Goal: Information Seeking & Learning: Compare options

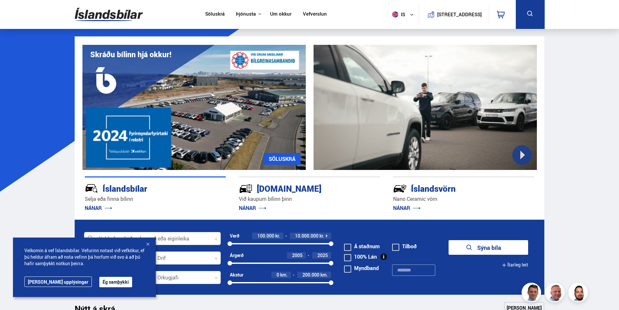
click at [102, 280] on button "Ég samþykki" at bounding box center [115, 282] width 33 height 10
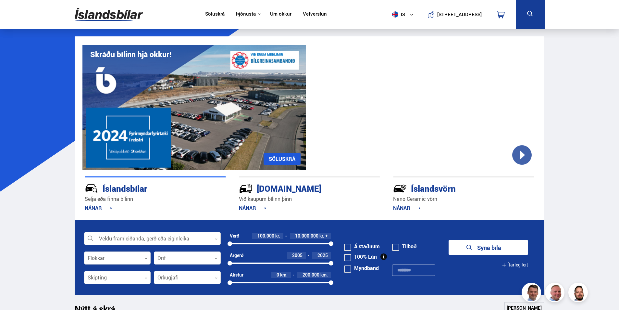
click at [180, 237] on div at bounding box center [152, 238] width 137 height 13
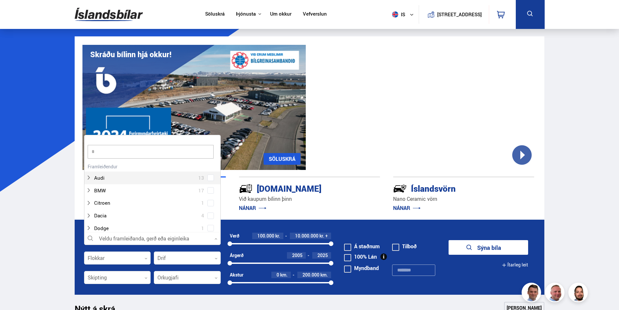
scroll to position [97, 135]
type input "****"
click at [449, 240] on button "Sýna bíla" at bounding box center [489, 247] width 80 height 15
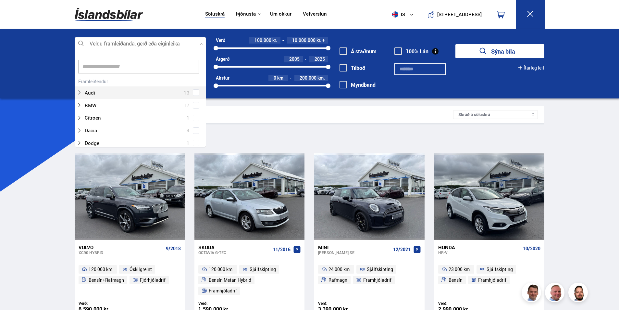
click at [105, 38] on div at bounding box center [141, 43] width 132 height 13
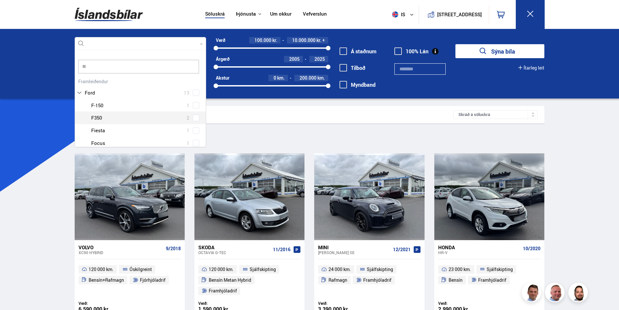
scroll to position [6, 0]
click at [196, 87] on div "Ford 13 Ford Expedition 1 Ford F-150 1 Ford F350 2 Ford Fiesta 1 Ford Focus 1 F…" at bounding box center [140, 106] width 131 height 73
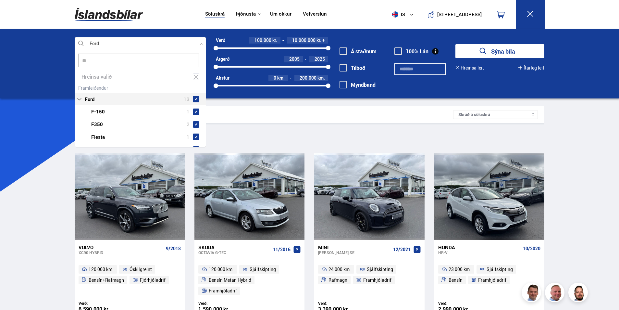
type input "**"
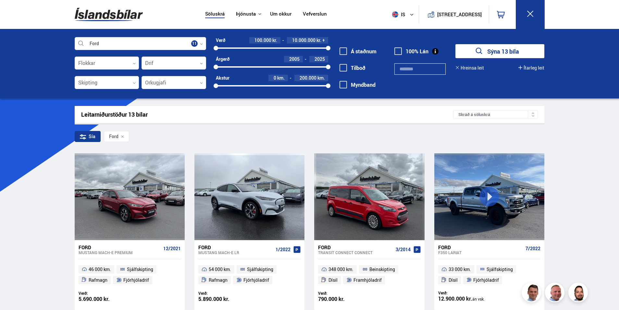
click at [128, 48] on div at bounding box center [141, 43] width 132 height 13
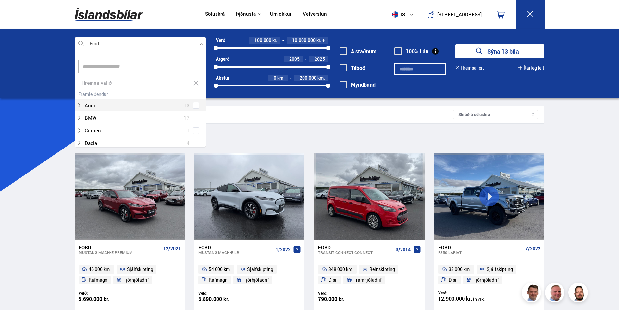
scroll to position [97, 130]
click at [196, 81] on icon at bounding box center [196, 83] width 6 height 6
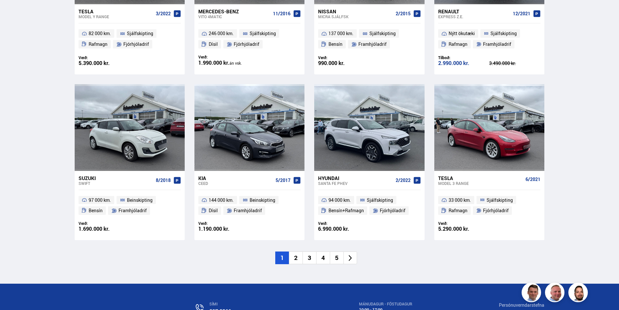
scroll to position [909, 0]
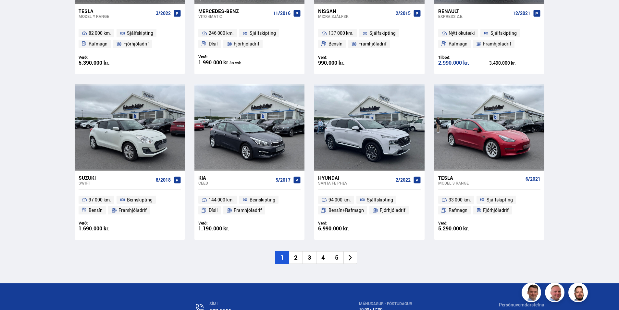
click at [356, 251] on li at bounding box center [351, 257] width 14 height 13
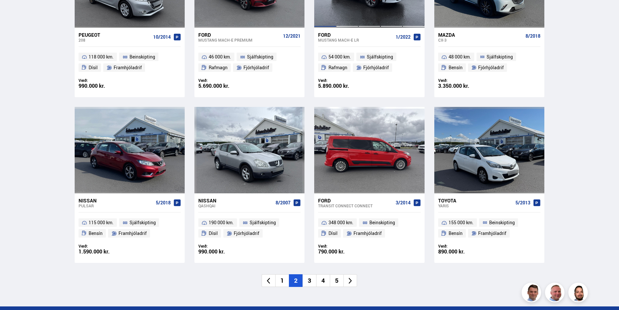
scroll to position [984, 0]
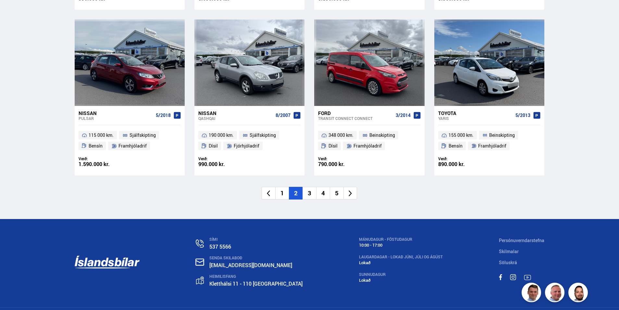
click at [354, 187] on li at bounding box center [351, 193] width 14 height 13
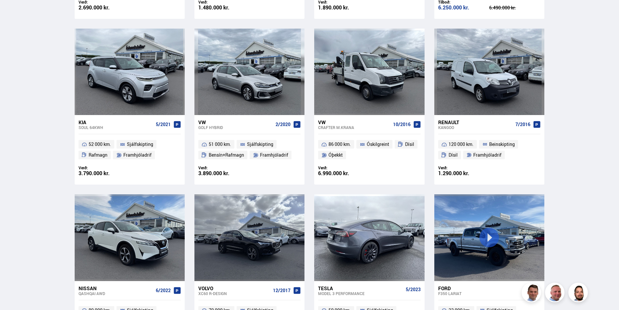
scroll to position [780, 0]
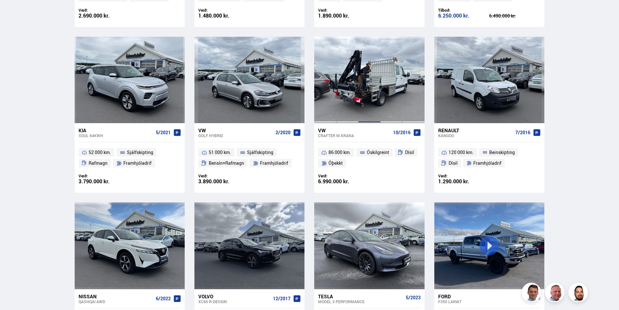
click at [381, 99] on div at bounding box center [392, 80] width 22 height 86
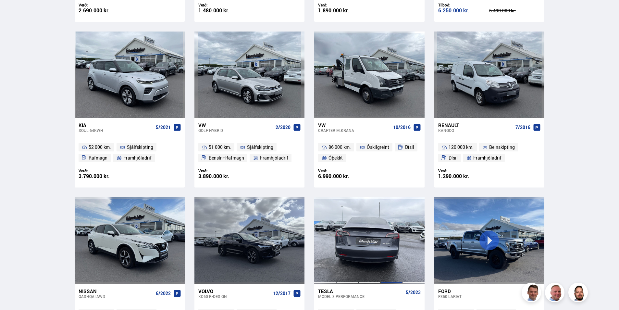
scroll to position [784, 0]
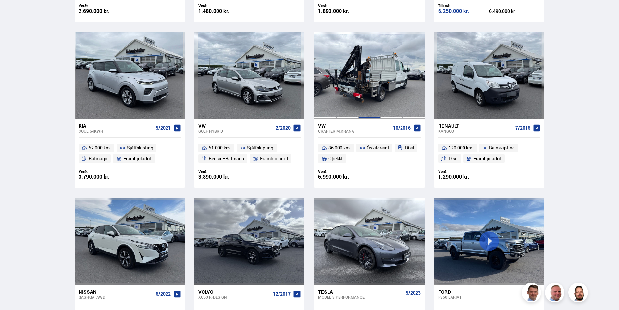
click at [376, 86] on div at bounding box center [370, 75] width 22 height 86
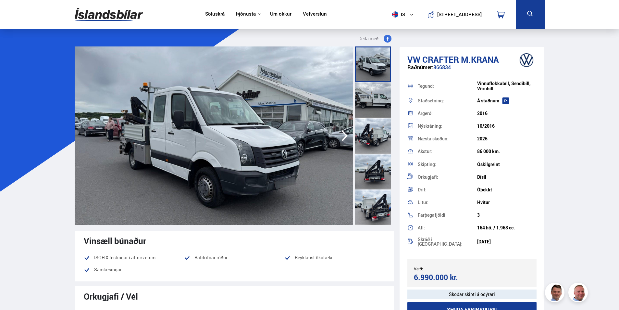
click at [339, 134] on icon "button" at bounding box center [344, 136] width 13 height 16
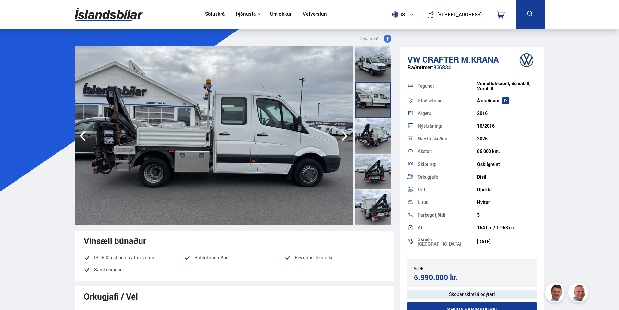
click at [339, 134] on icon "button" at bounding box center [344, 136] width 13 height 16
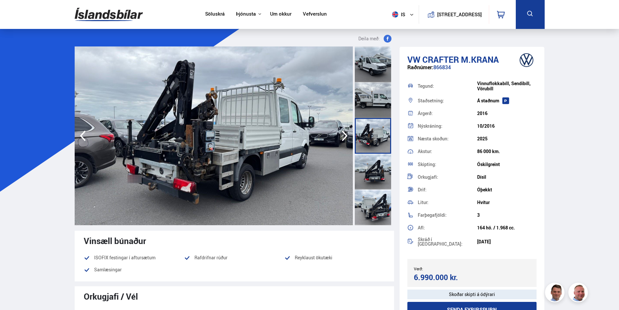
click at [343, 132] on icon "button" at bounding box center [345, 136] width 6 height 11
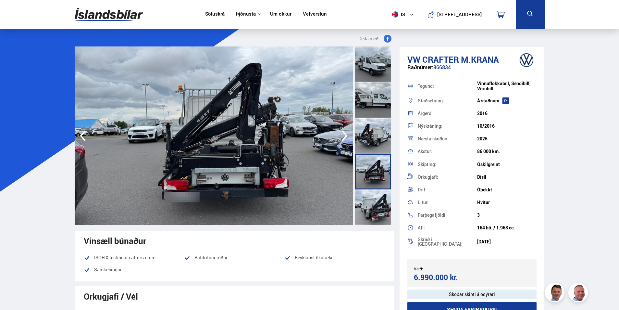
click at [343, 132] on icon "button" at bounding box center [345, 136] width 6 height 11
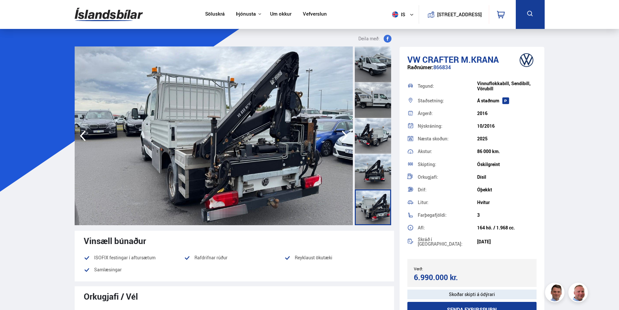
click at [343, 132] on icon "button" at bounding box center [345, 136] width 6 height 11
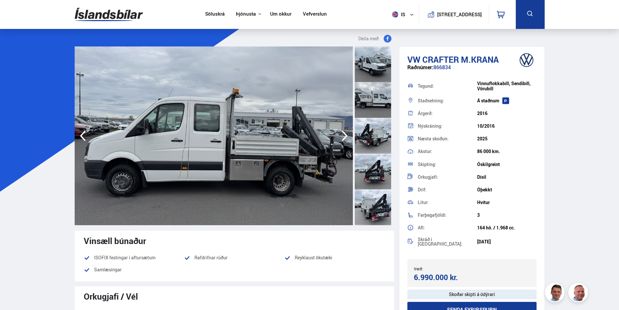
click at [343, 132] on icon "button" at bounding box center [345, 136] width 6 height 11
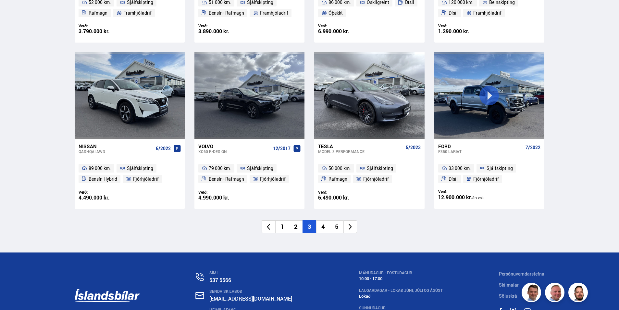
scroll to position [951, 0]
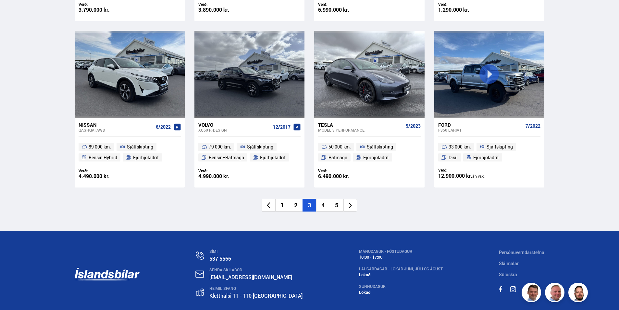
click at [352, 206] on icon at bounding box center [350, 205] width 7 height 7
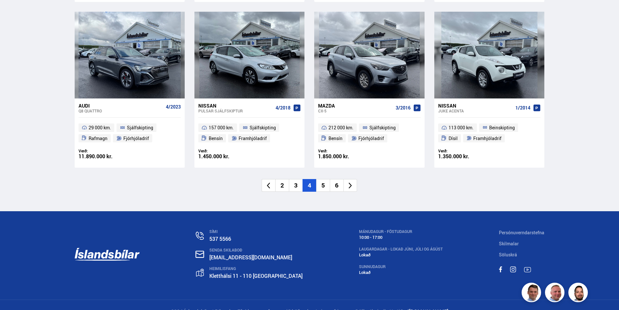
scroll to position [984, 0]
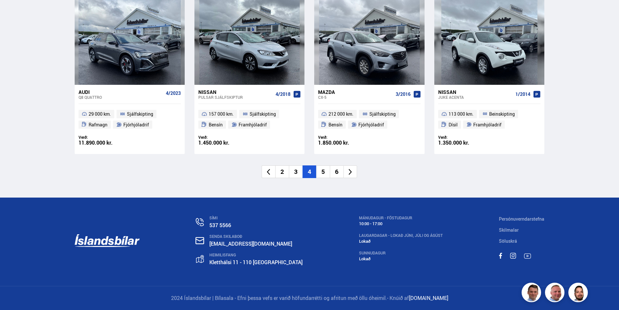
click at [354, 173] on li at bounding box center [351, 171] width 14 height 13
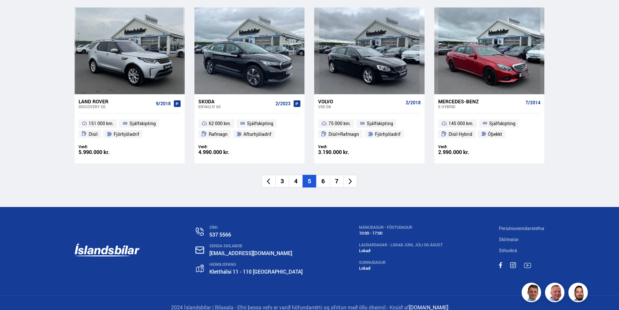
click at [352, 185] on icon at bounding box center [350, 181] width 7 height 7
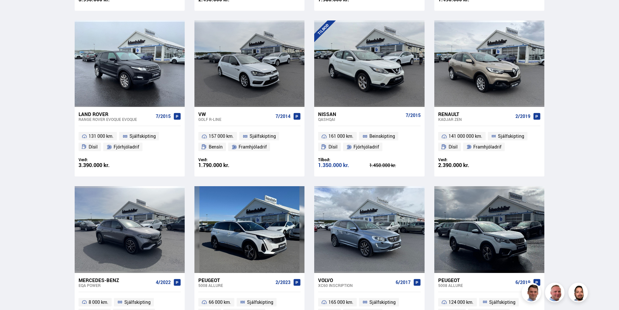
scroll to position [909, 0]
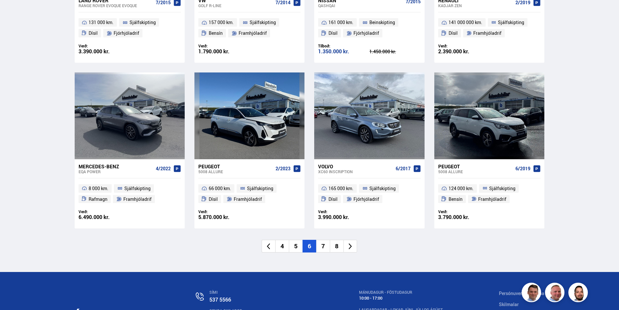
click at [351, 246] on icon at bounding box center [350, 246] width 3 height 6
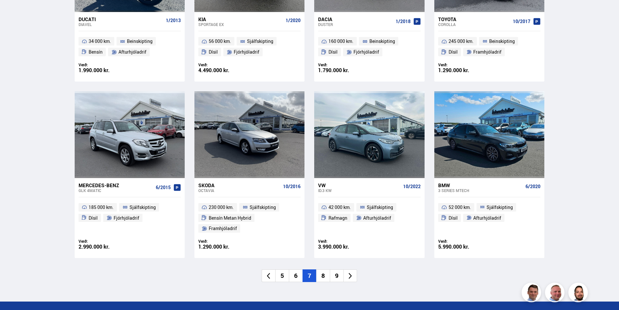
scroll to position [909, 0]
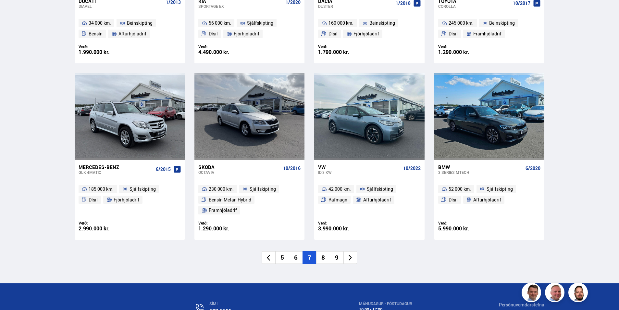
click at [349, 254] on icon at bounding box center [350, 257] width 7 height 7
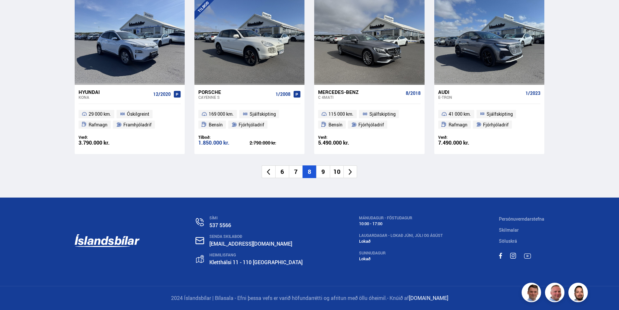
click at [352, 173] on icon at bounding box center [350, 171] width 7 height 7
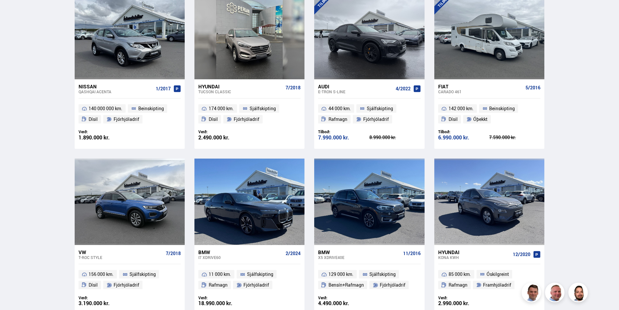
scroll to position [228, 0]
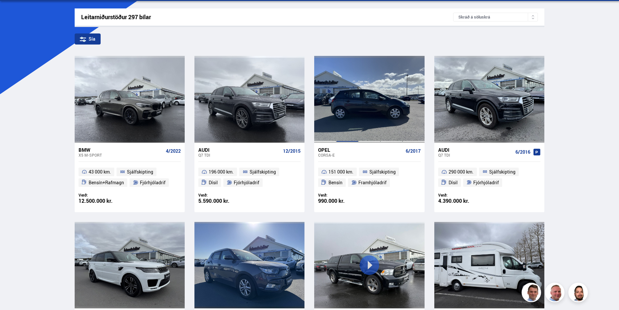
scroll to position [357, 0]
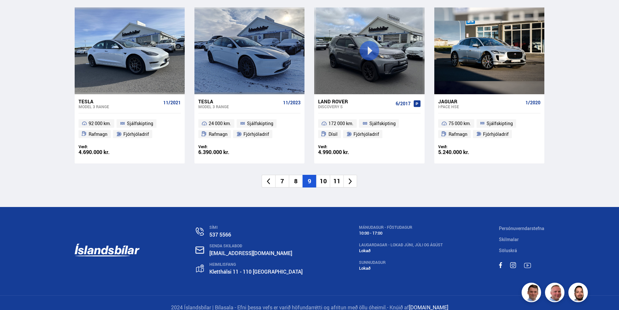
click at [351, 181] on icon at bounding box center [350, 181] width 7 height 7
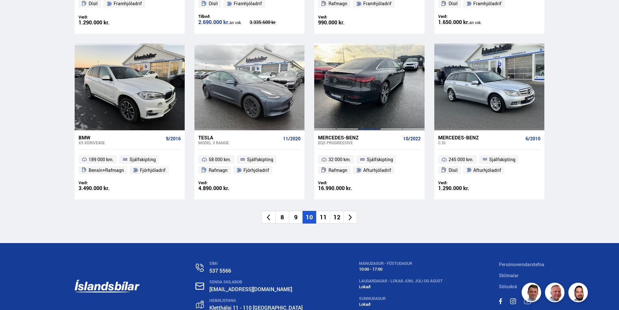
scroll to position [985, 0]
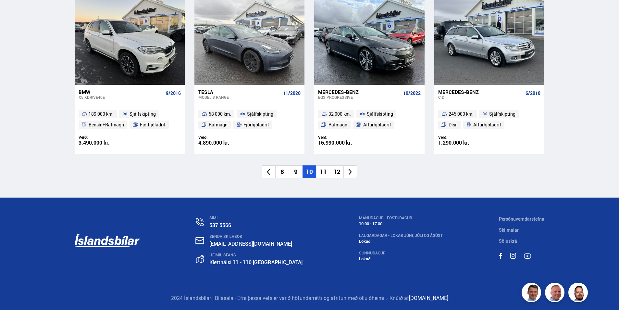
click at [353, 176] on li at bounding box center [351, 171] width 14 height 13
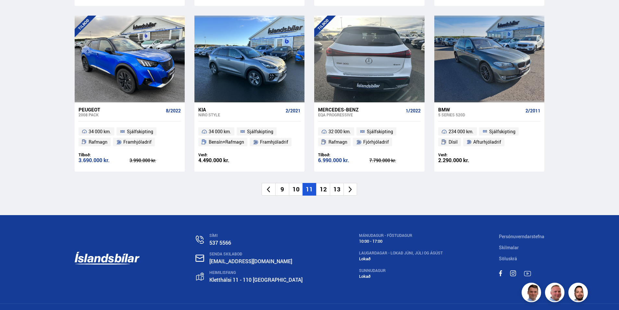
scroll to position [985, 0]
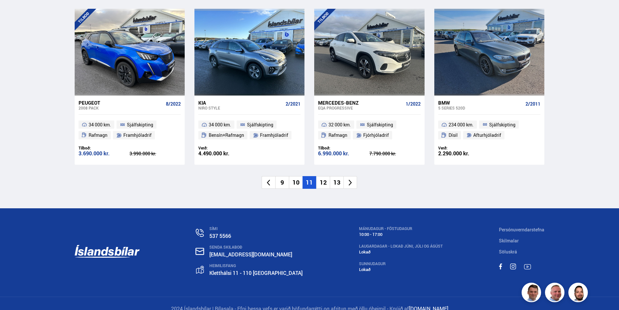
click at [348, 179] on icon at bounding box center [350, 182] width 7 height 7
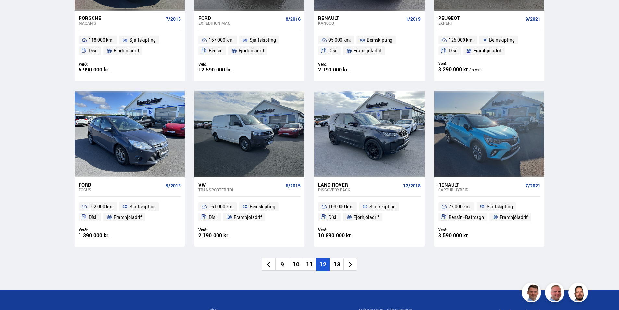
scroll to position [942, 0]
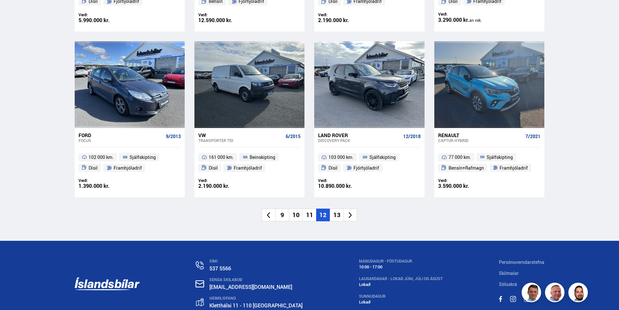
click at [355, 217] on li at bounding box center [351, 215] width 14 height 13
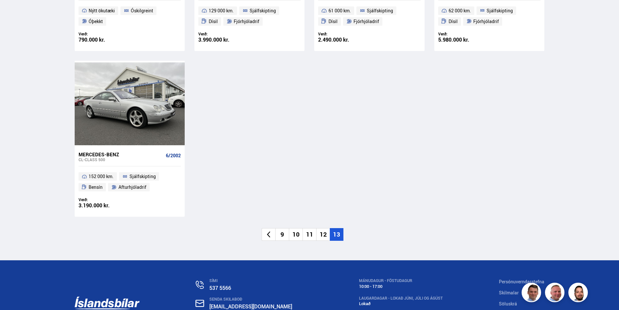
scroll to position [455, 0]
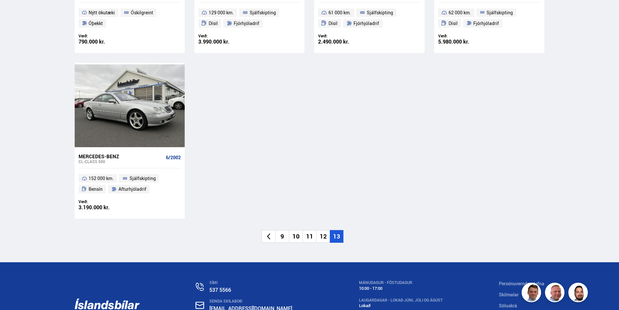
click at [281, 239] on li "9" at bounding box center [282, 236] width 14 height 13
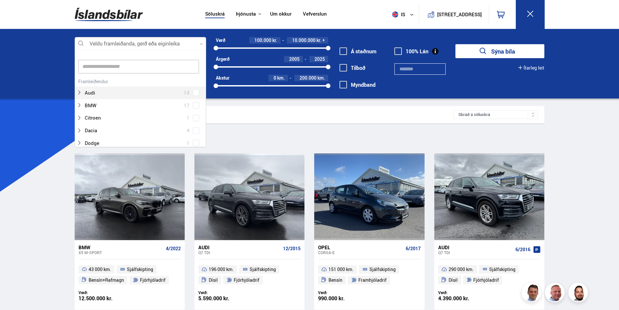
click at [114, 42] on div at bounding box center [141, 43] width 132 height 13
drag, startPoint x: 110, startPoint y: 65, endPoint x: 76, endPoint y: 60, distance: 34.7
click at [76, 60] on div "***" at bounding box center [140, 67] width 131 height 20
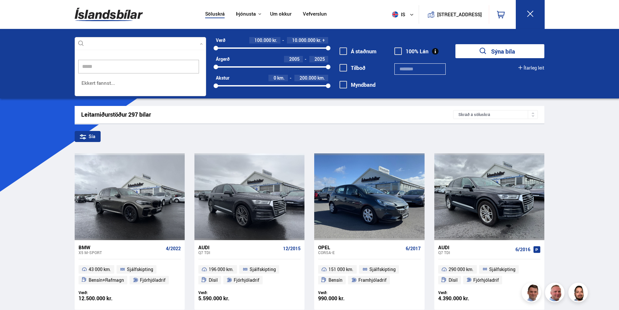
type input "******"
drag, startPoint x: 76, startPoint y: 66, endPoint x: 64, endPoint y: 66, distance: 11.7
click at [64, 66] on div "Veldu framleiðanda, gerð eða eiginleika ****** 0 vvvvqw ****** Hreinsa valið Ek…" at bounding box center [309, 64] width 619 height 70
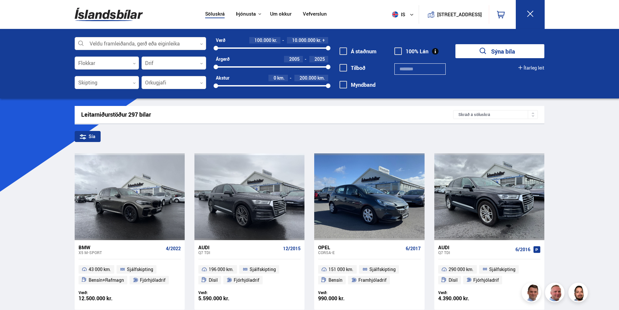
click at [106, 43] on div at bounding box center [141, 43] width 132 height 13
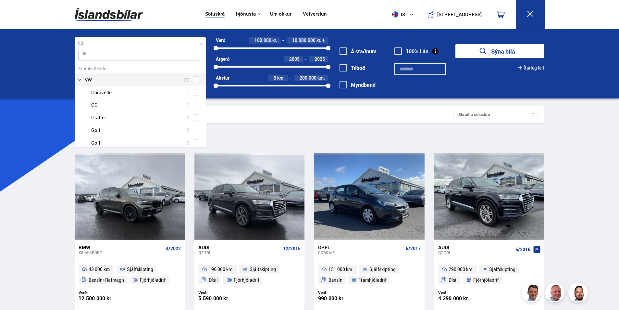
scroll to position [0, 0]
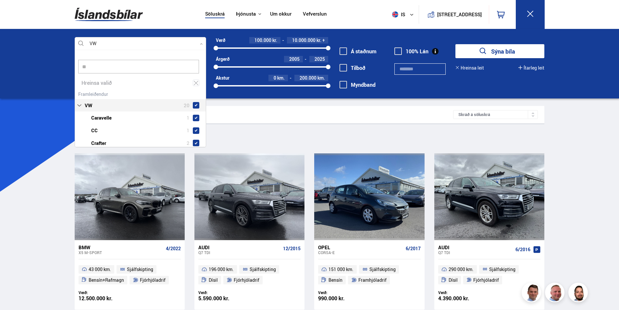
click at [193, 94] on div "VW 20 VW Caravelle 1 VW CC 1 VW Crafter 2 VW Golf 2 VW Golf 3 VW ID.3 3 VW ID.4…" at bounding box center [140, 169] width 131 height 161
type input "**"
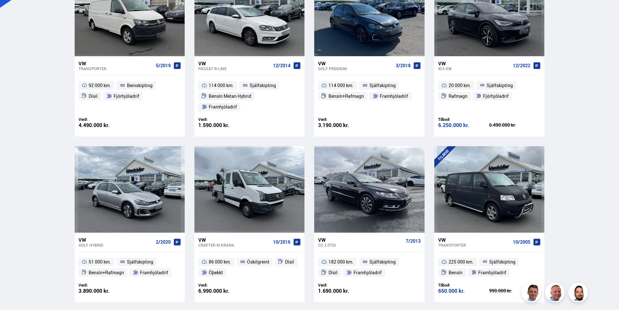
scroll to position [195, 0]
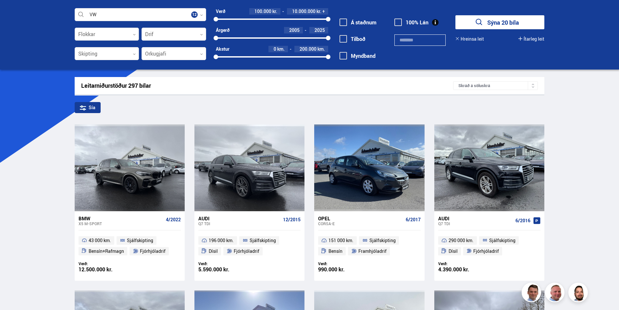
scroll to position [32, 0]
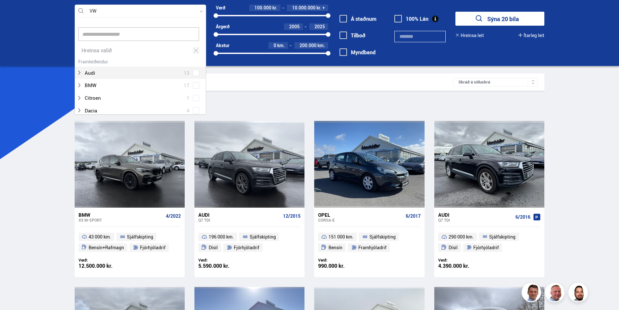
click at [104, 16] on div at bounding box center [141, 11] width 132 height 13
type input "*****"
click at [147, 20] on input "*****" at bounding box center [138, 21] width 121 height 14
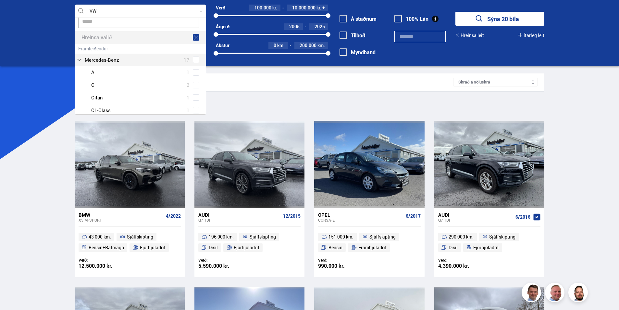
click at [191, 35] on div "Hreinsa valið" at bounding box center [140, 37] width 131 height 13
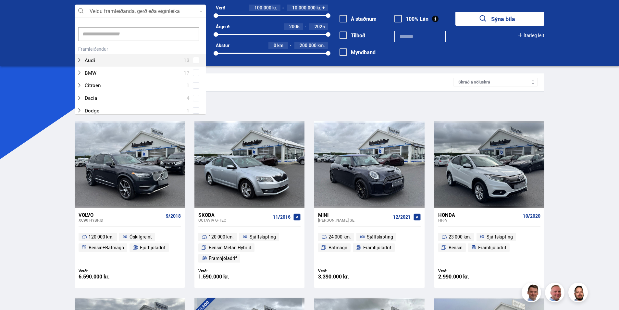
click at [118, 11] on div at bounding box center [141, 11] width 132 height 13
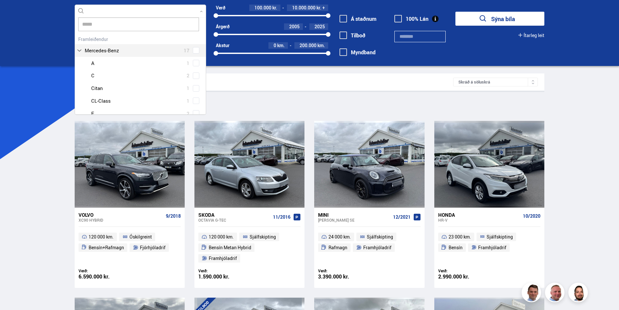
click at [192, 51] on div "Mercedes-Benz 17 Mercedes-Benz A 1 Mercedes-Benz C 2 Mercedes-Benz Citan 1 Merc…" at bounding box center [140, 133] width 131 height 199
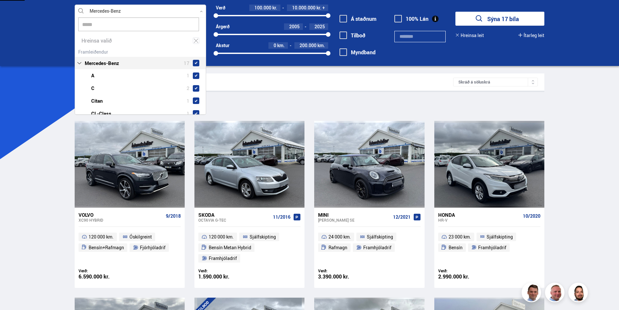
type input "*****"
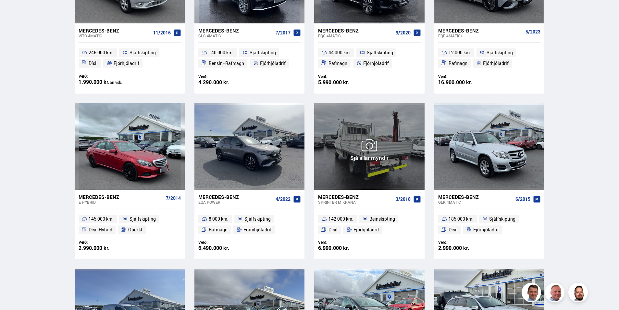
scroll to position [260, 0]
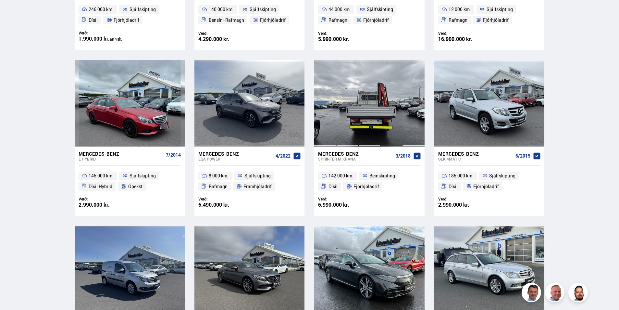
click at [399, 125] on div at bounding box center [392, 103] width 22 height 86
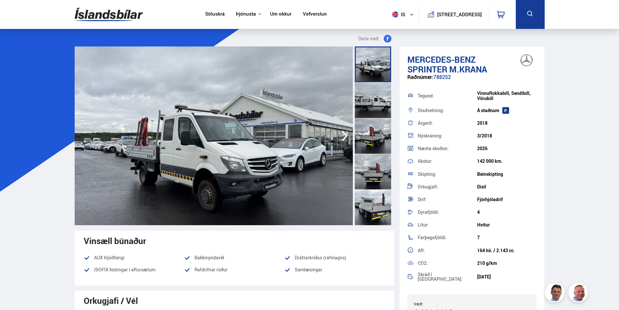
click at [342, 134] on icon "button" at bounding box center [344, 136] width 13 height 16
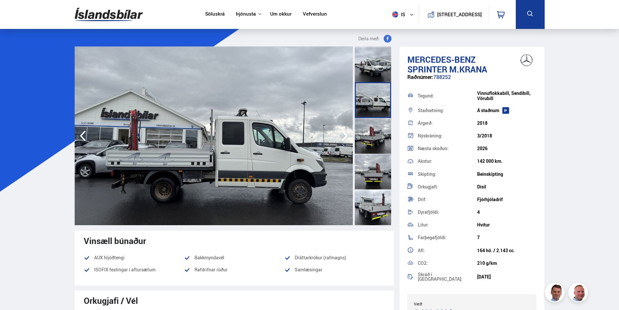
click at [342, 134] on icon "button" at bounding box center [344, 136] width 13 height 16
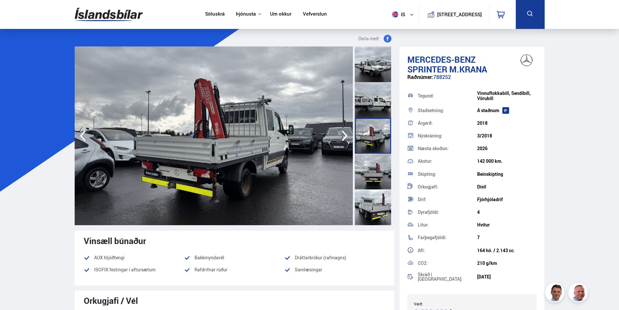
click at [342, 134] on icon "button" at bounding box center [344, 136] width 13 height 16
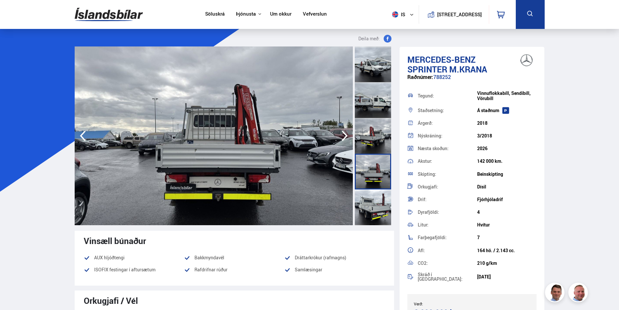
click at [342, 134] on icon "button" at bounding box center [344, 136] width 13 height 16
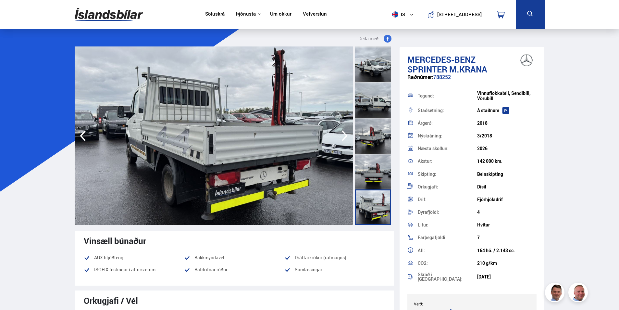
click at [342, 134] on icon "button" at bounding box center [344, 136] width 13 height 16
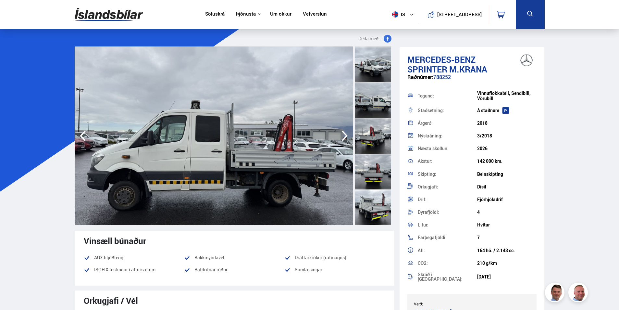
click at [342, 134] on icon "button" at bounding box center [344, 136] width 13 height 16
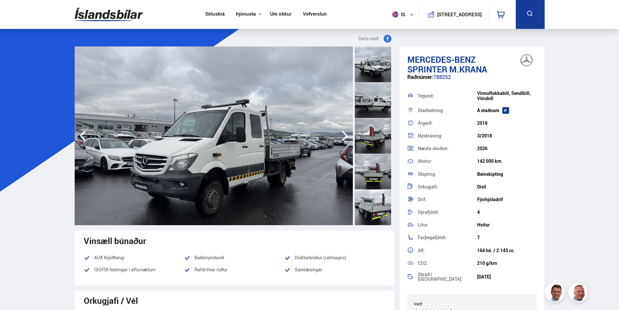
click at [342, 134] on icon "button" at bounding box center [344, 136] width 13 height 16
